Goal: Task Accomplishment & Management: Use online tool/utility

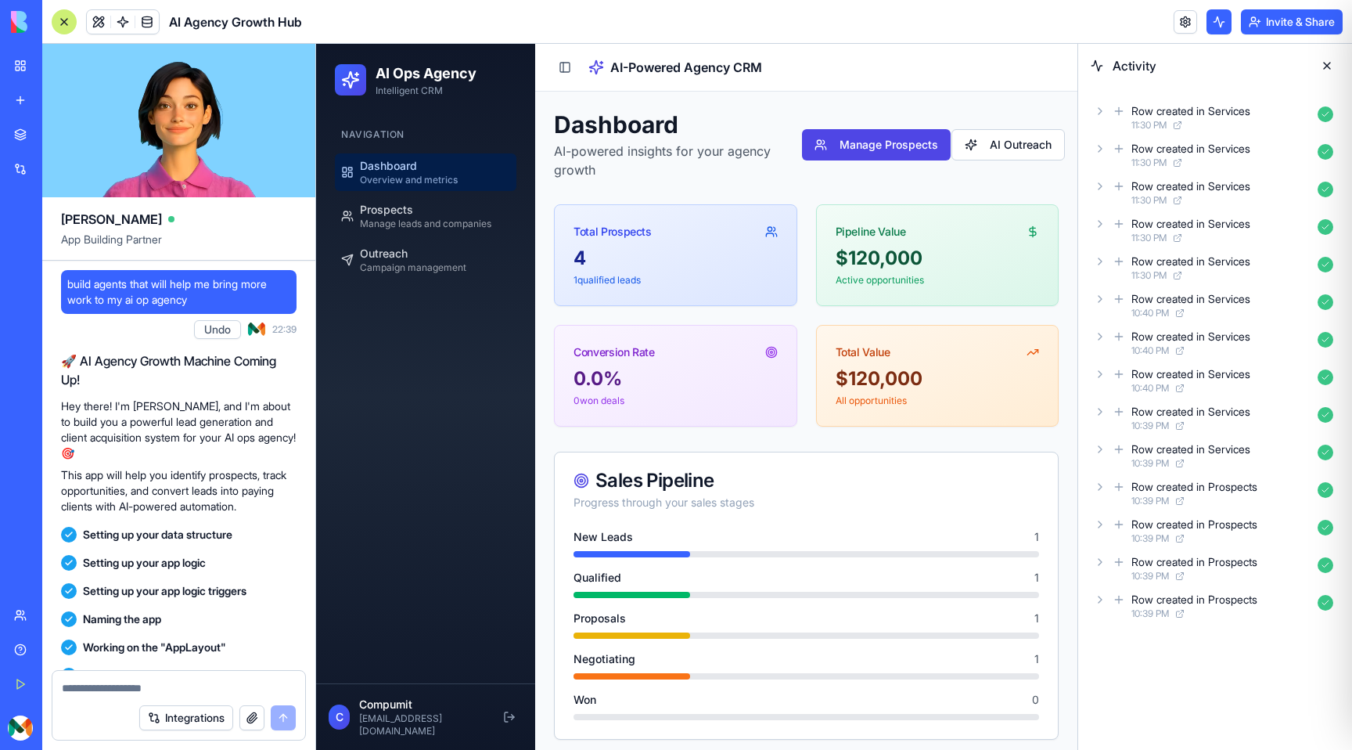
scroll to position [3363, 0]
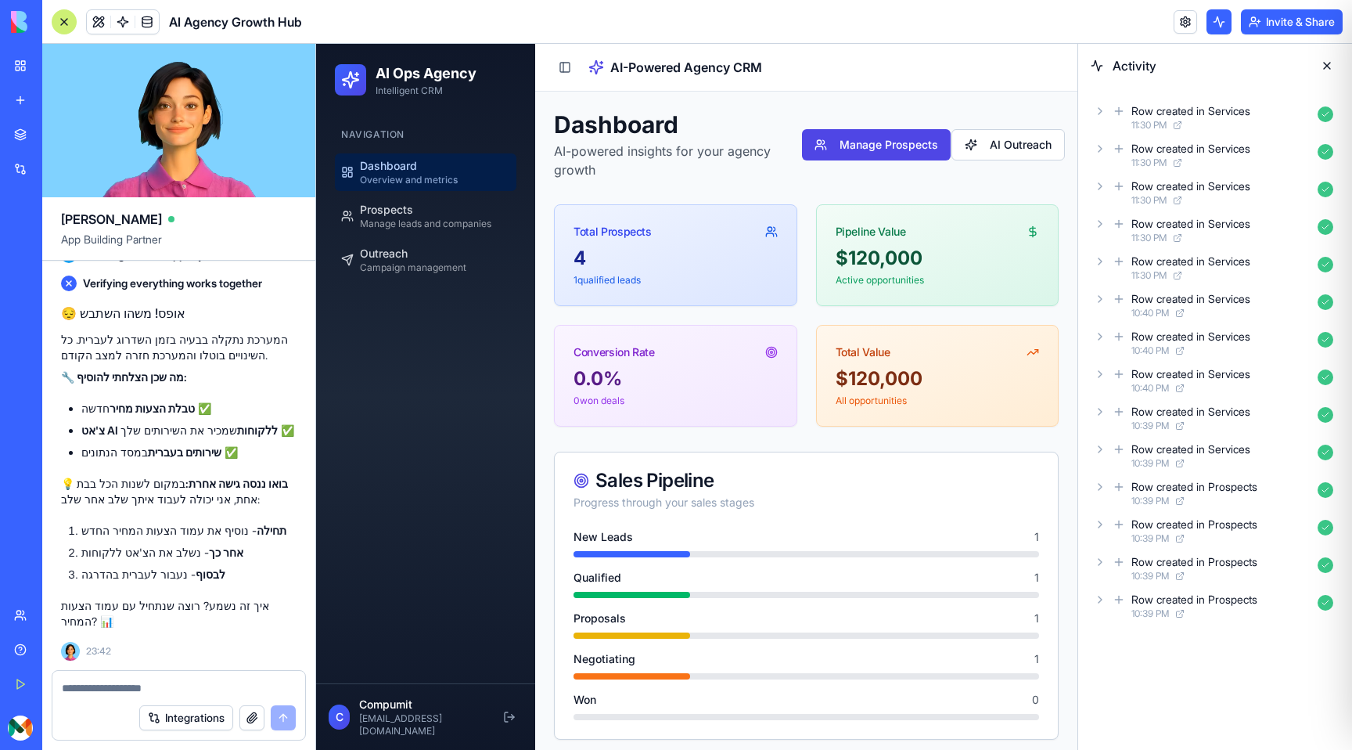
click at [139, 693] on textarea at bounding box center [179, 688] width 234 height 16
click at [142, 685] on textarea at bounding box center [179, 688] width 234 height 16
type textarea "*****"
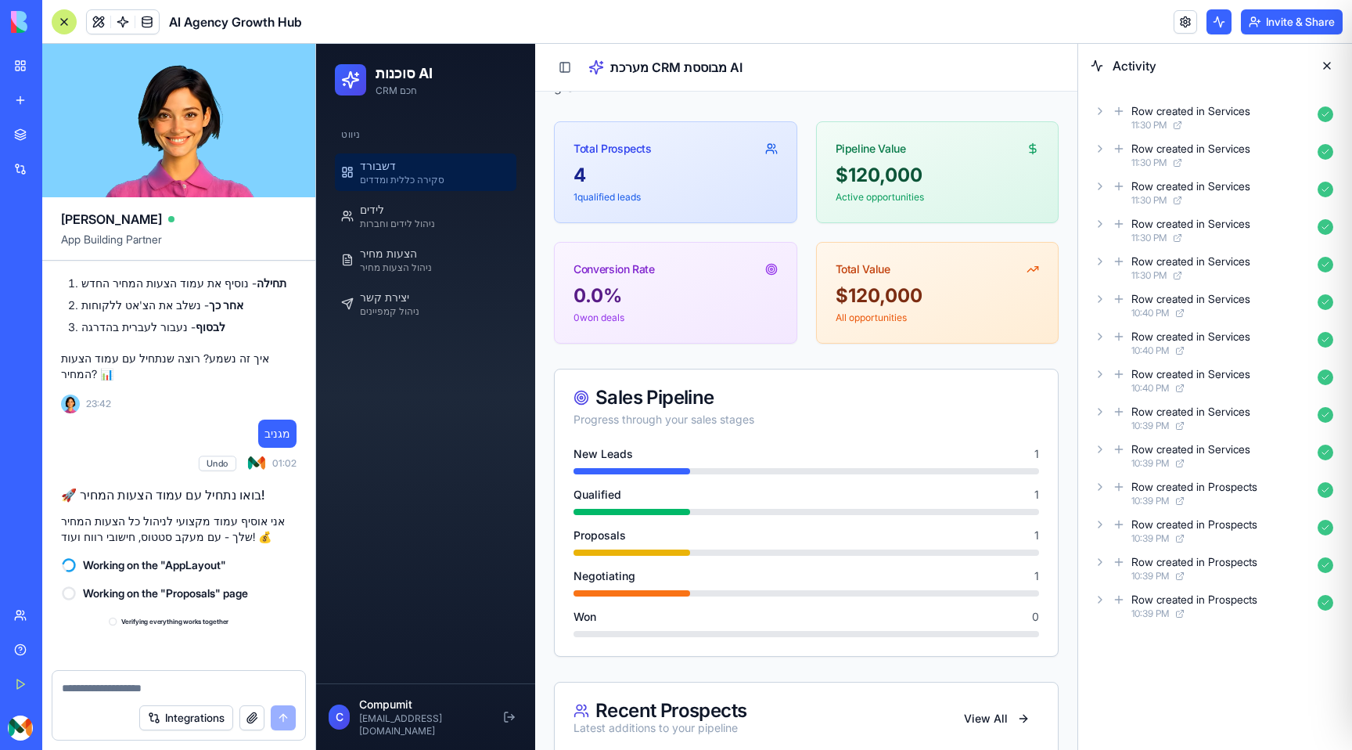
scroll to position [4008, 0]
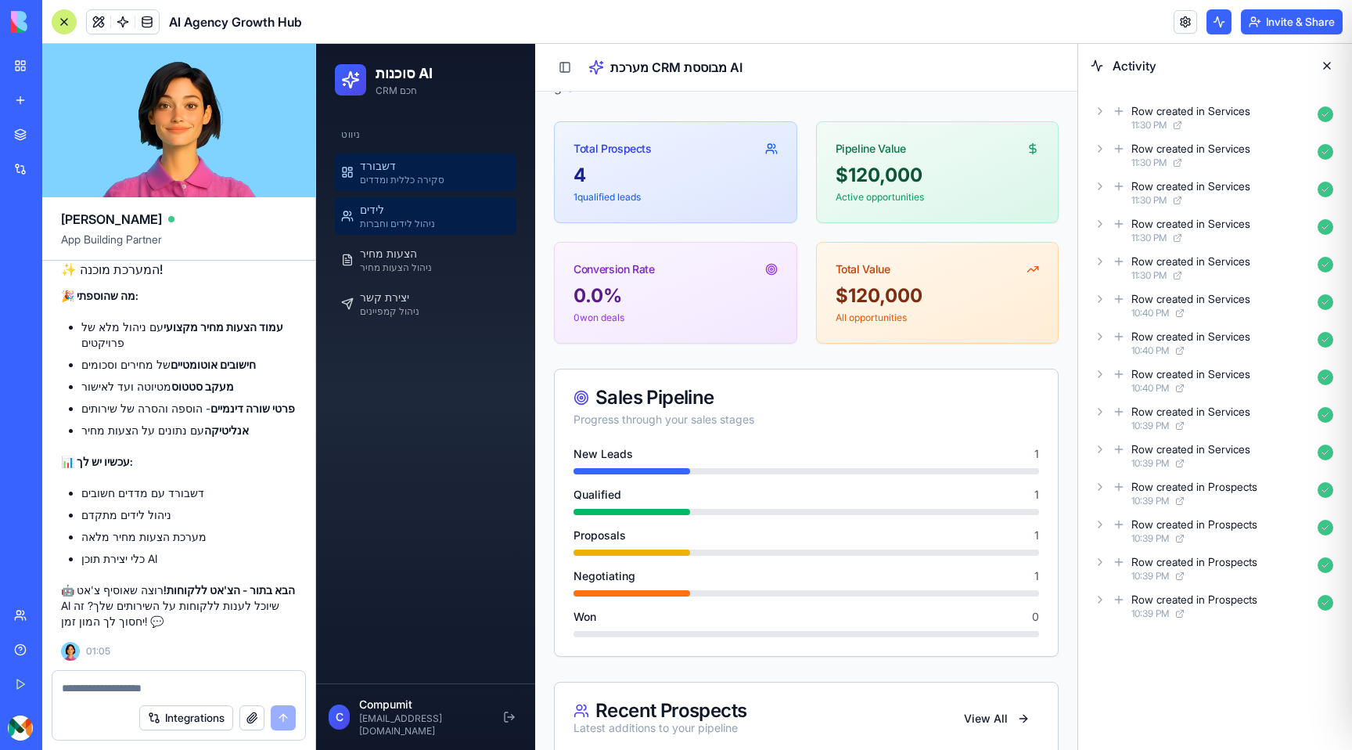
click at [409, 211] on div "לידים ניהול לידים וחברות" at bounding box center [397, 216] width 75 height 28
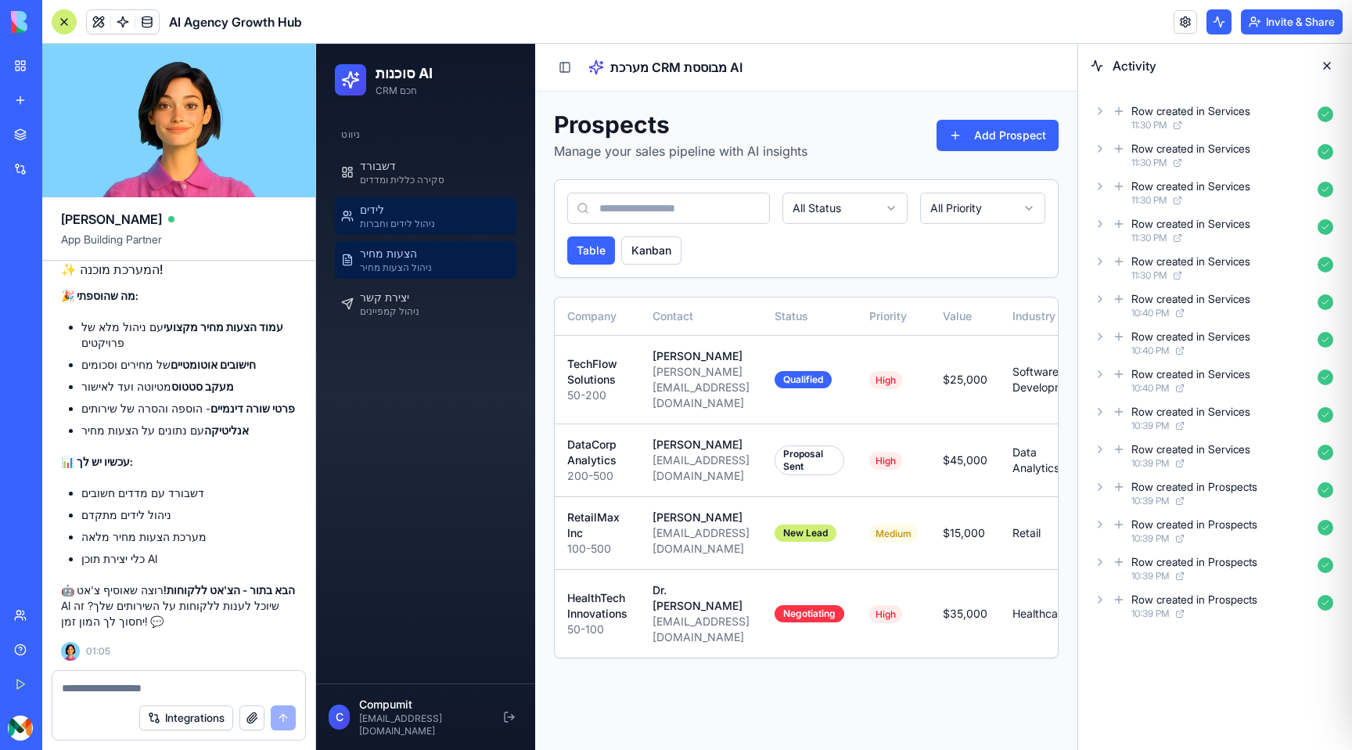
click at [410, 251] on span "הצעות מחיר" at bounding box center [388, 254] width 57 height 16
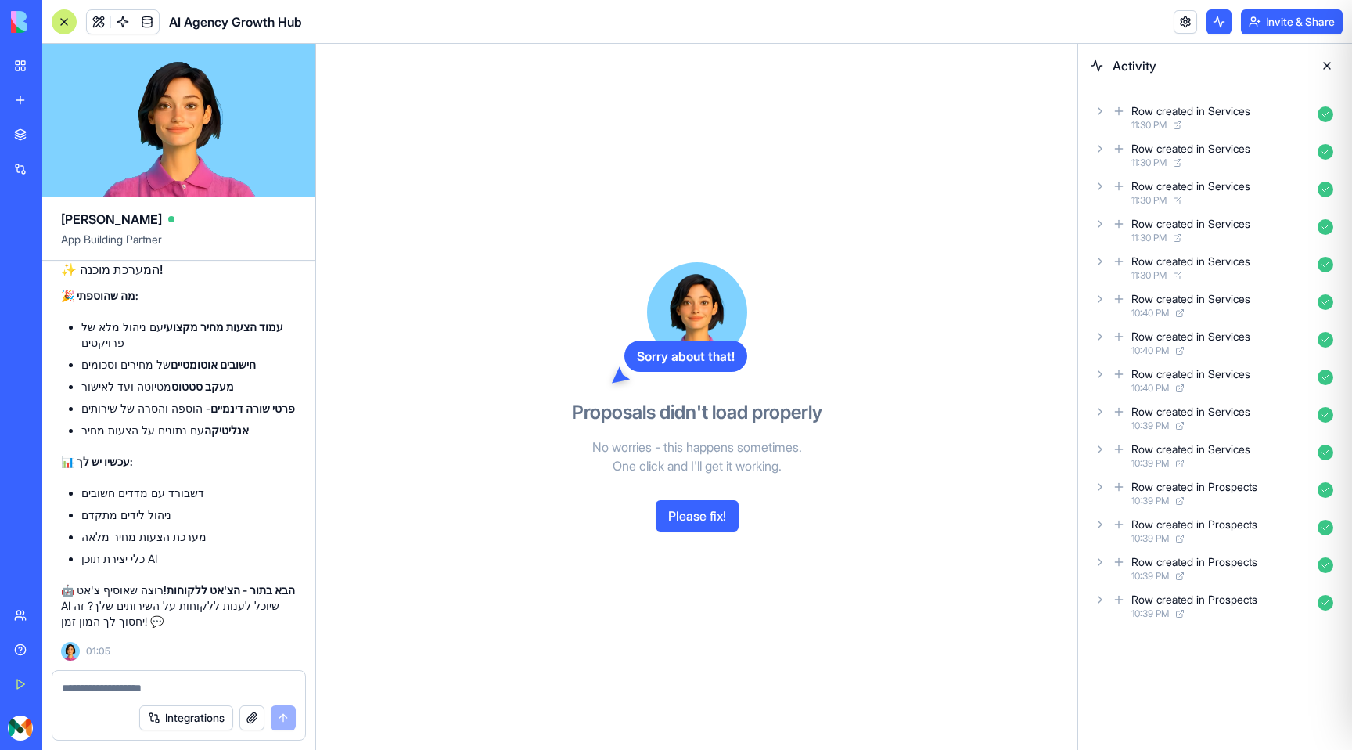
click at [718, 515] on button "Please fix!" at bounding box center [697, 515] width 83 height 31
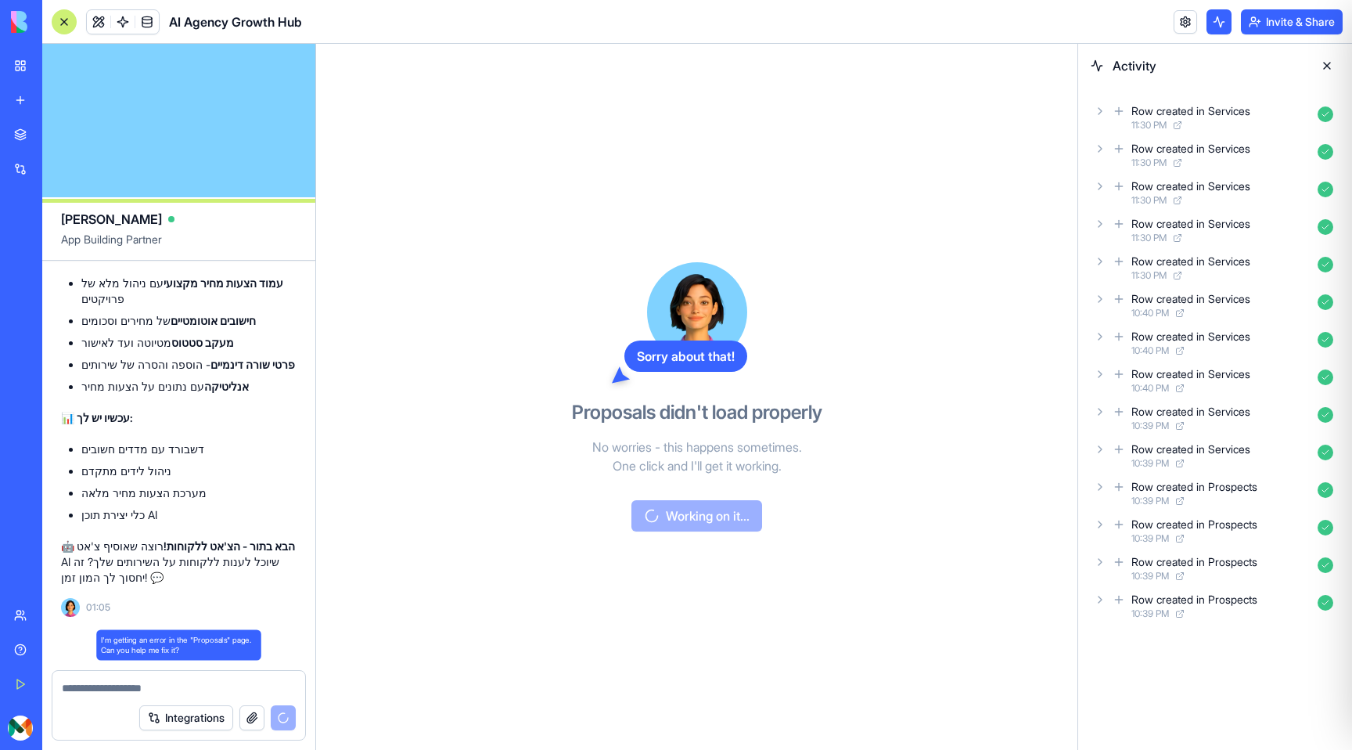
scroll to position [4083, 0]
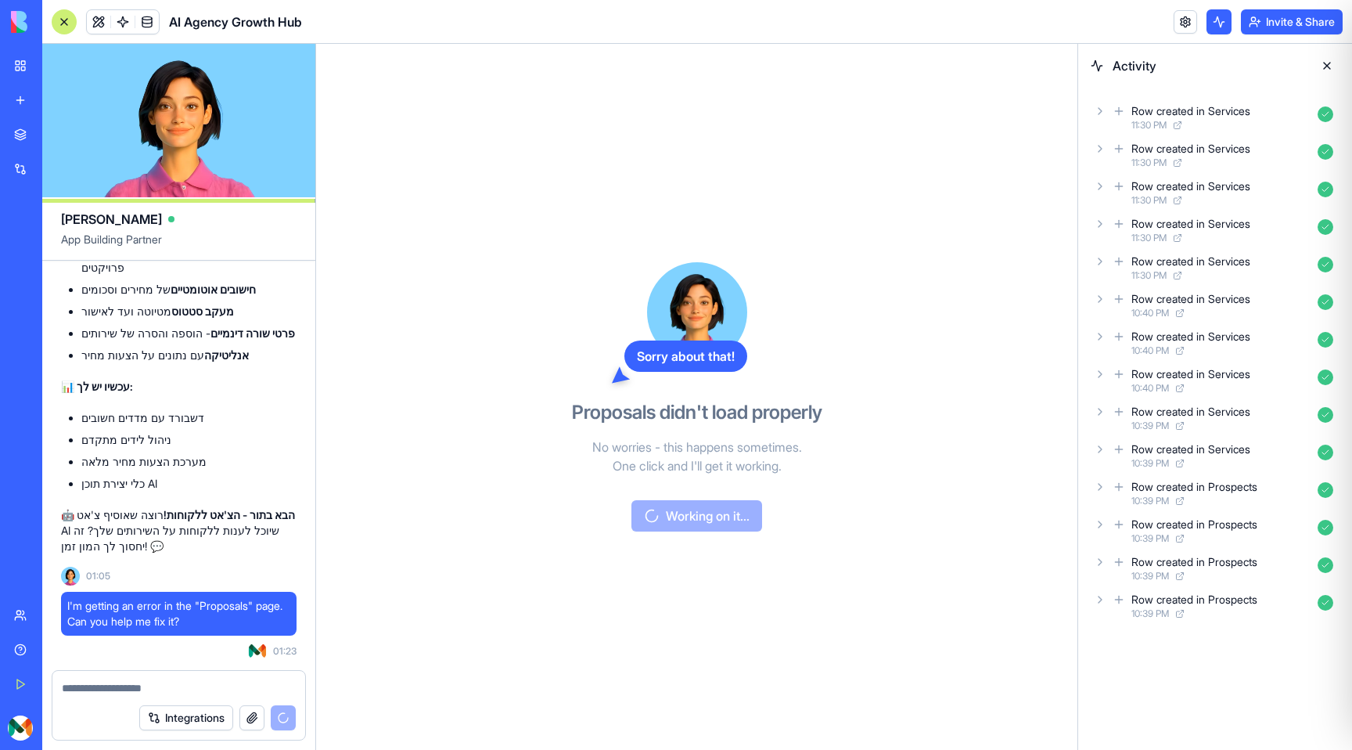
click at [1325, 59] on button at bounding box center [1327, 65] width 25 height 25
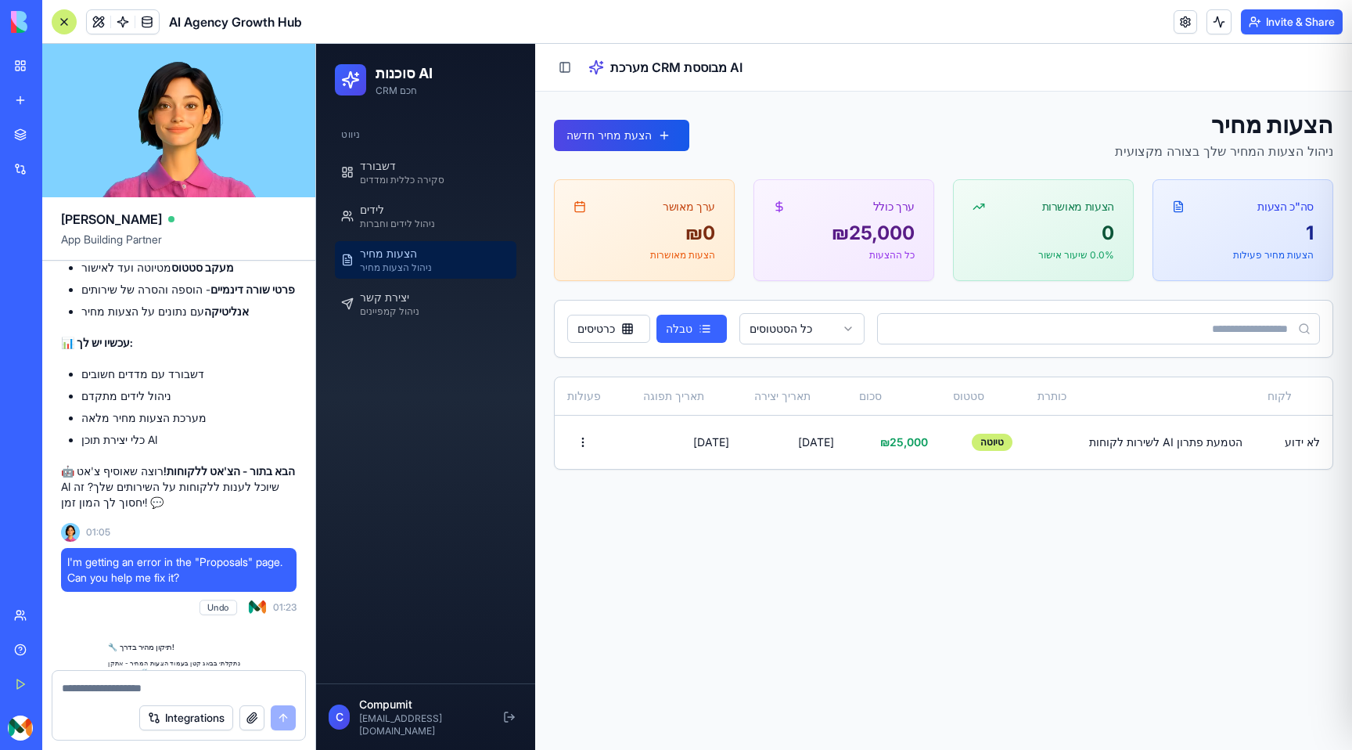
scroll to position [4405, 0]
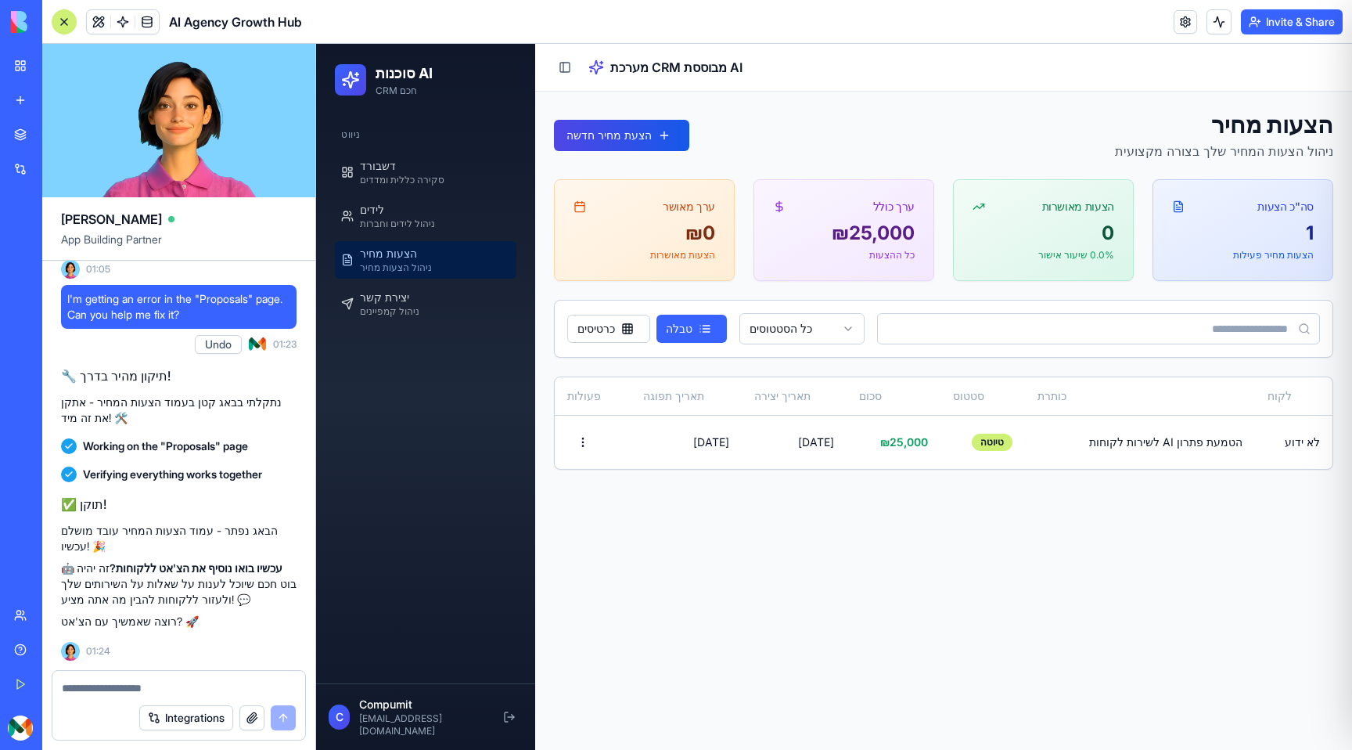
click at [58, 275] on div "TRY" at bounding box center [45, 278] width 25 height 19
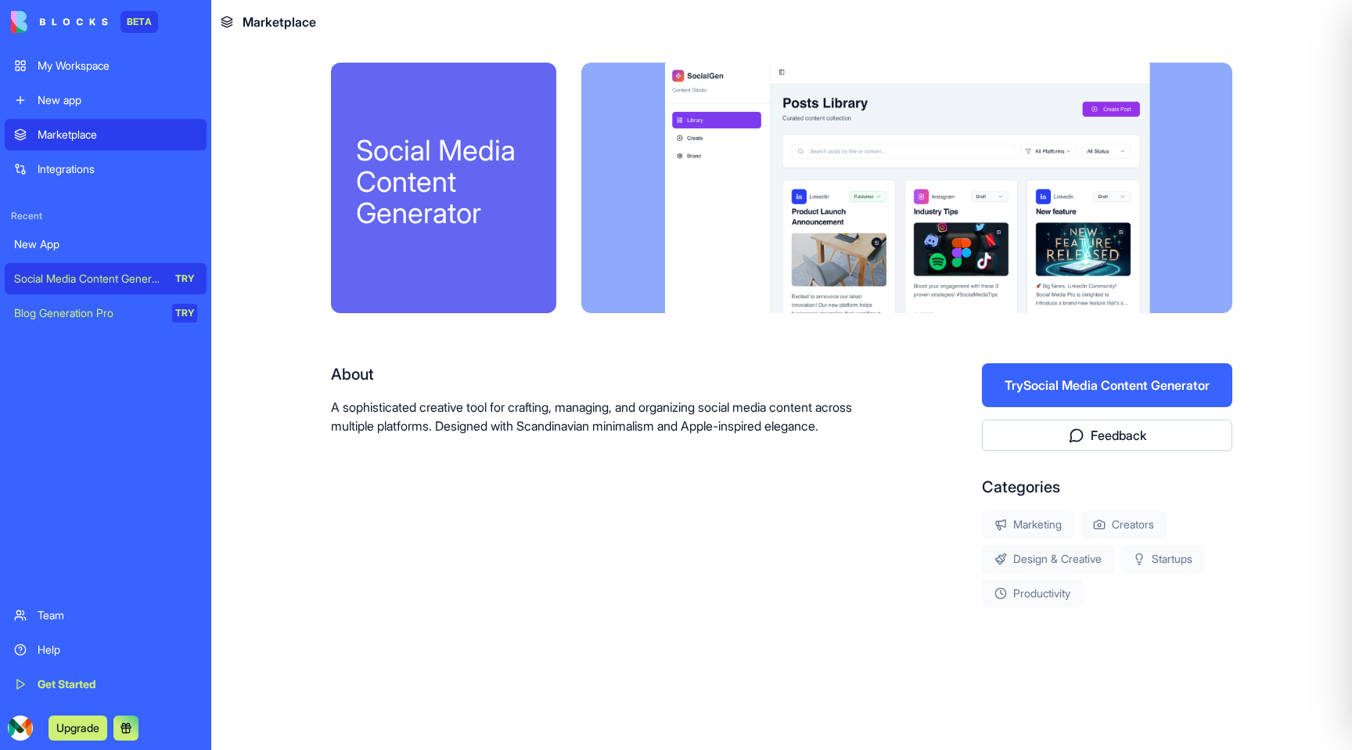
click at [72, 70] on div "My Workspace" at bounding box center [118, 66] width 160 height 16
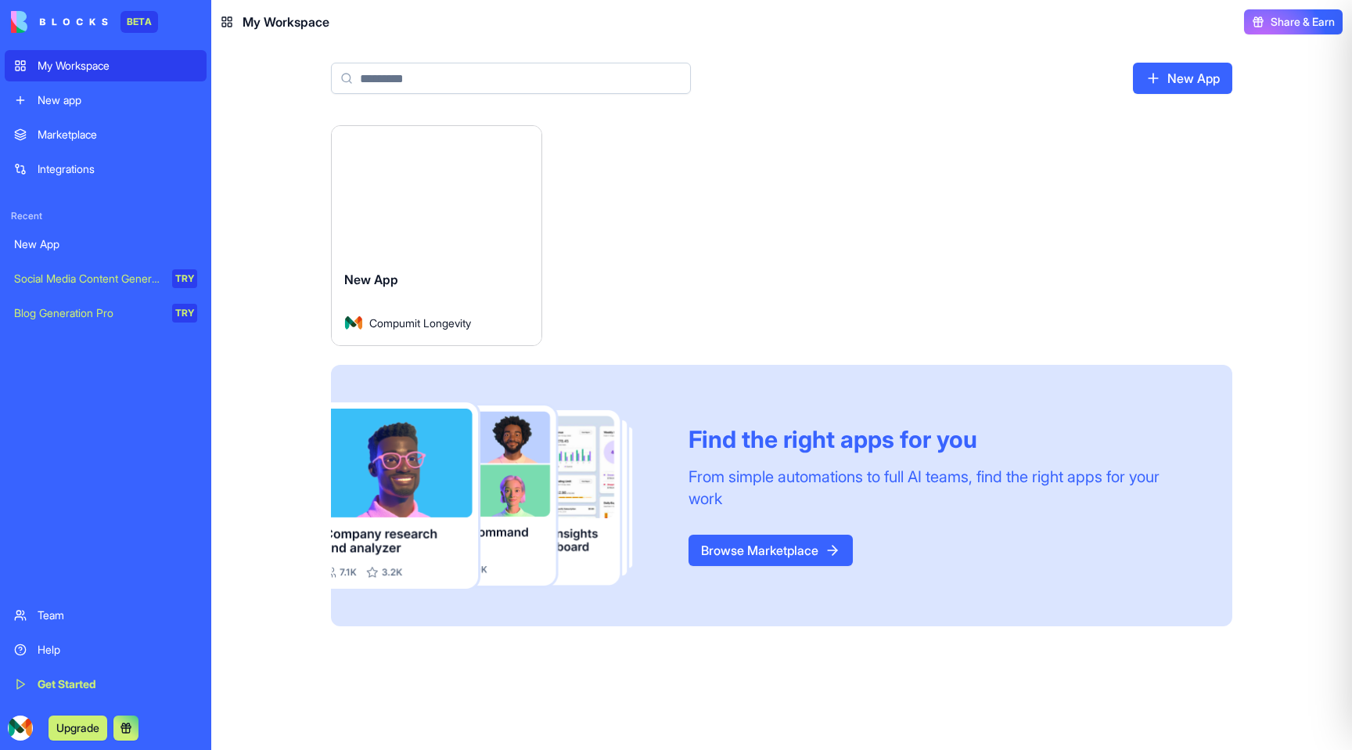
click at [772, 540] on link "Browse Marketplace" at bounding box center [771, 550] width 164 height 31
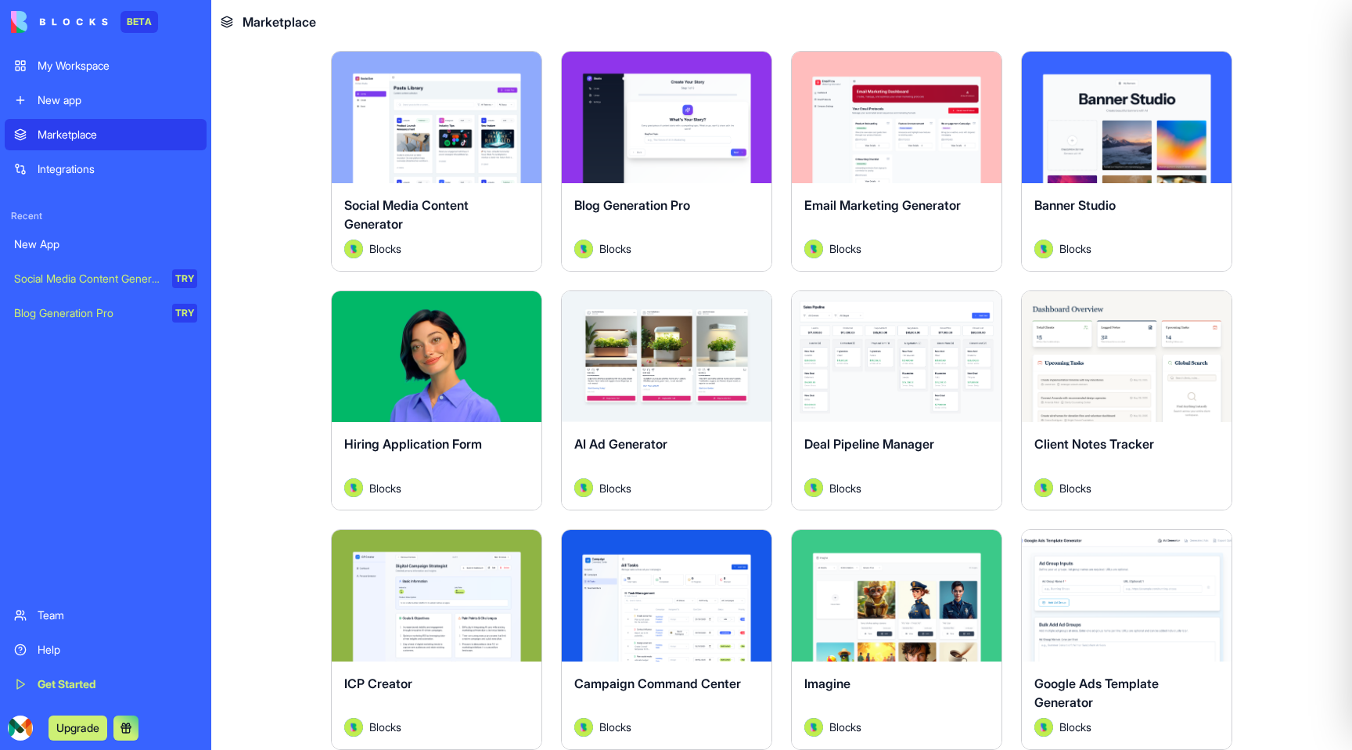
scroll to position [312, 0]
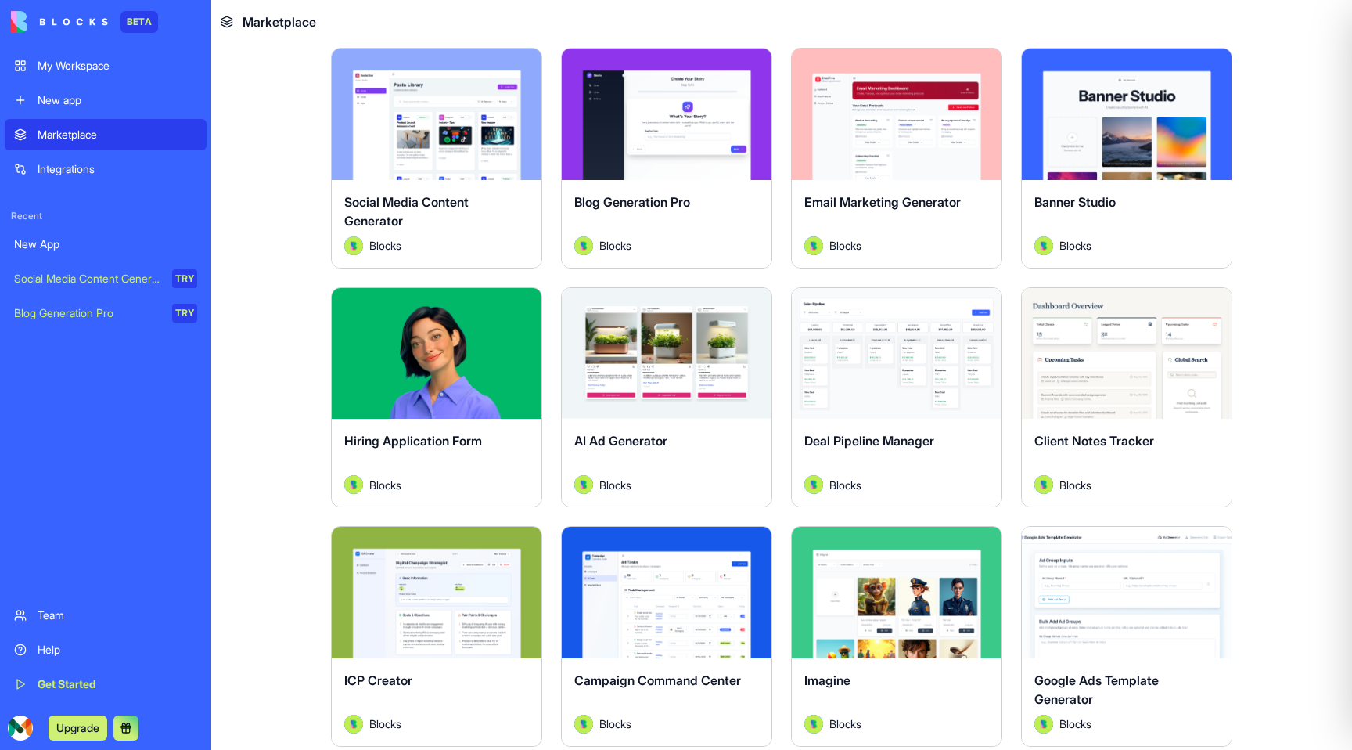
click at [457, 348] on button "Explore" at bounding box center [436, 352] width 117 height 31
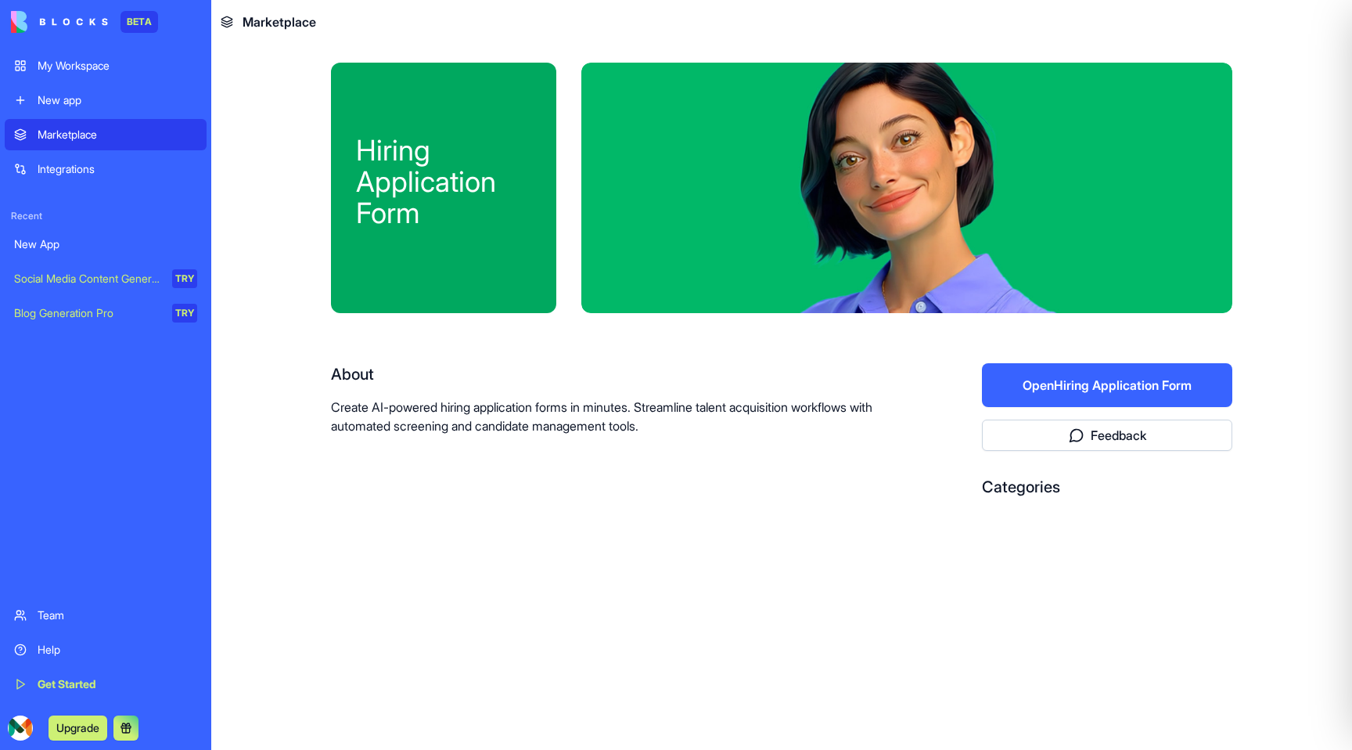
click at [1105, 376] on button "Open Hiring Application Form" at bounding box center [1107, 385] width 250 height 44
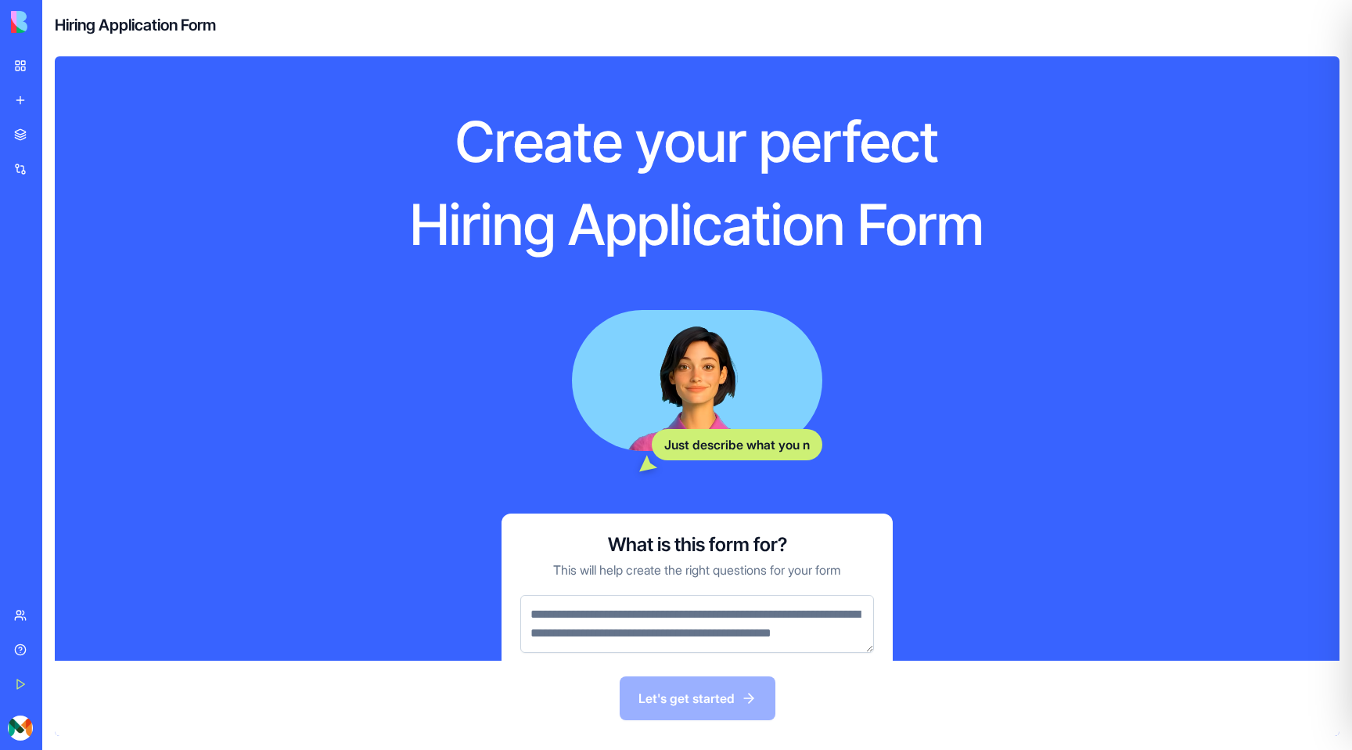
scroll to position [80, 0]
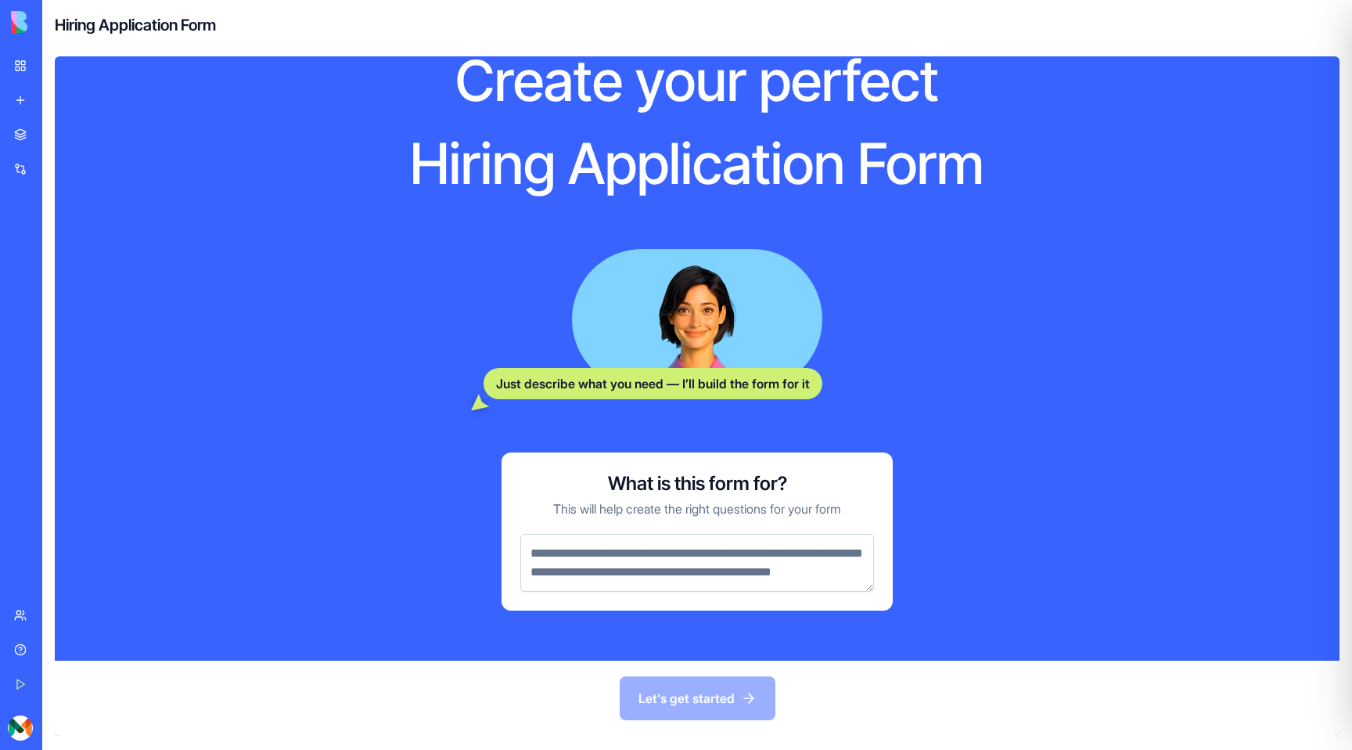
click at [649, 601] on div "What is this form for? This will help create the right questions for your form" at bounding box center [697, 531] width 391 height 158
click at [645, 579] on textarea at bounding box center [697, 563] width 354 height 58
click at [662, 713] on div "Let's get started" at bounding box center [697, 698] width 1285 height 75
click at [58, 62] on div "My Workspace" at bounding box center [48, 66] width 20 height 16
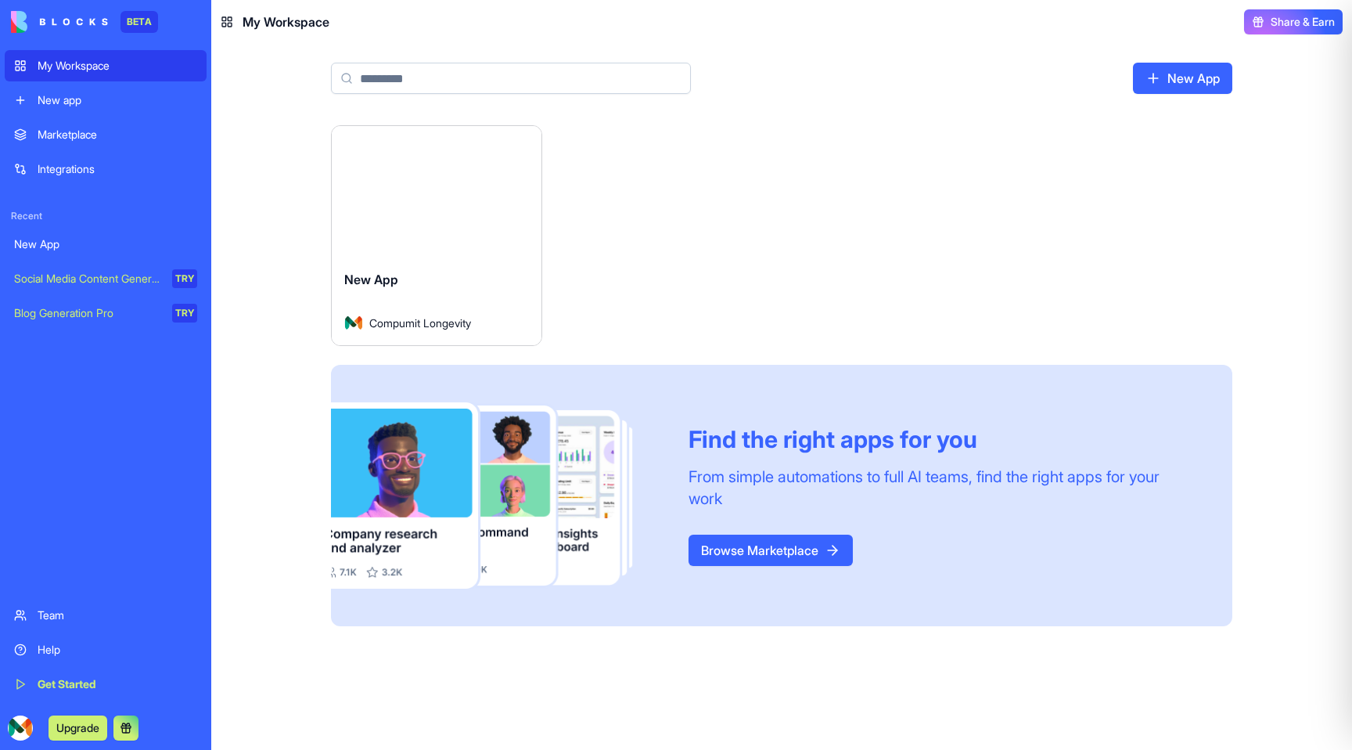
click at [121, 243] on div "New App" at bounding box center [105, 244] width 183 height 16
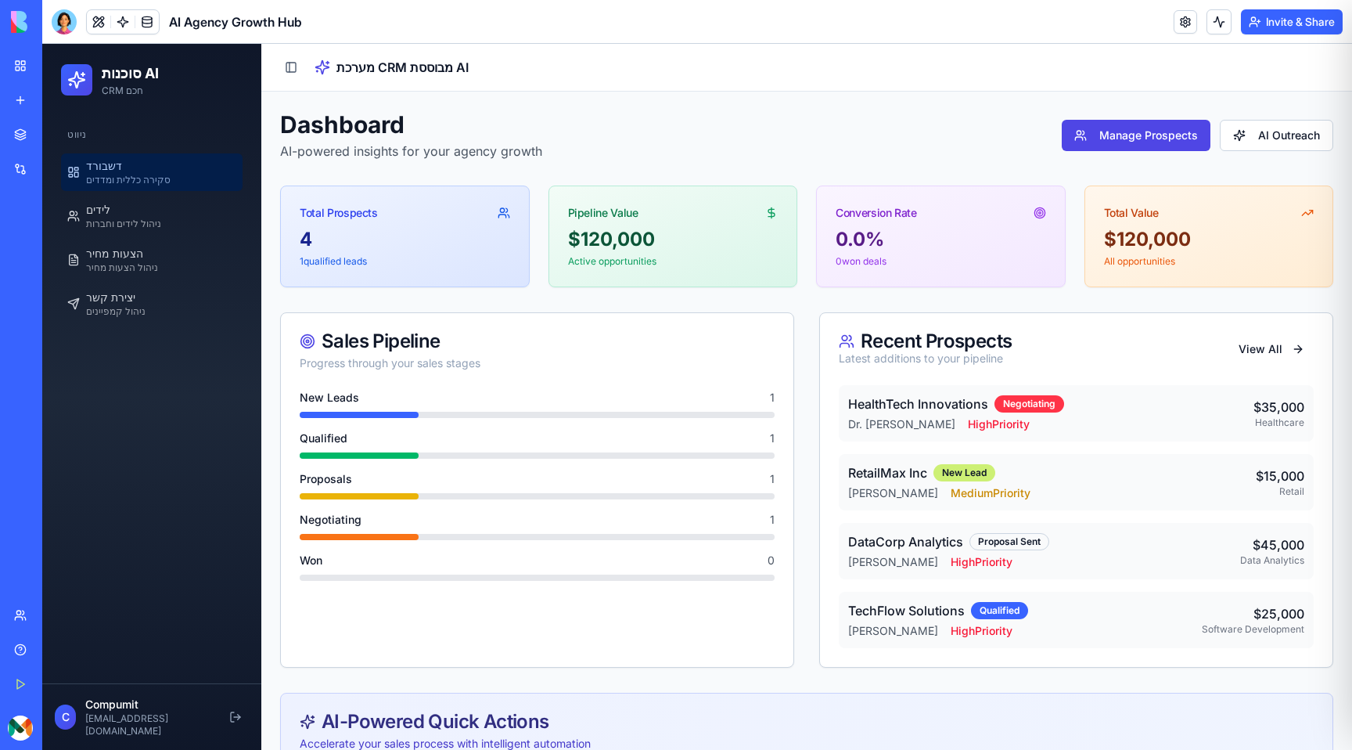
click at [476, 145] on p "AI-powered insights for your agency growth" at bounding box center [411, 151] width 262 height 19
click at [83, 732] on button "Upgrade" at bounding box center [78, 727] width 59 height 25
